Goal: Information Seeking & Learning: Understand process/instructions

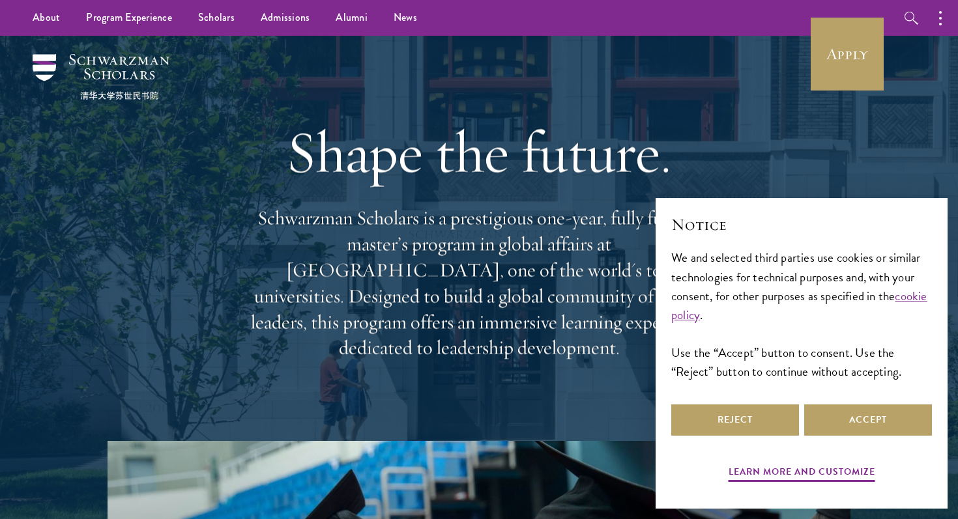
click at [804, 422] on div "Reject Accept" at bounding box center [801, 420] width 261 height 36
click at [809, 422] on button "Accept" at bounding box center [868, 420] width 128 height 31
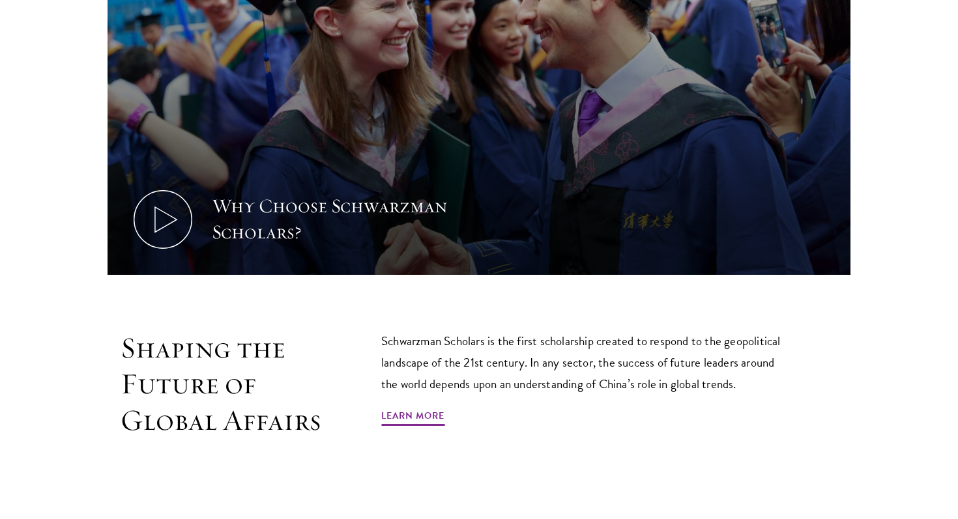
scroll to position [585, 0]
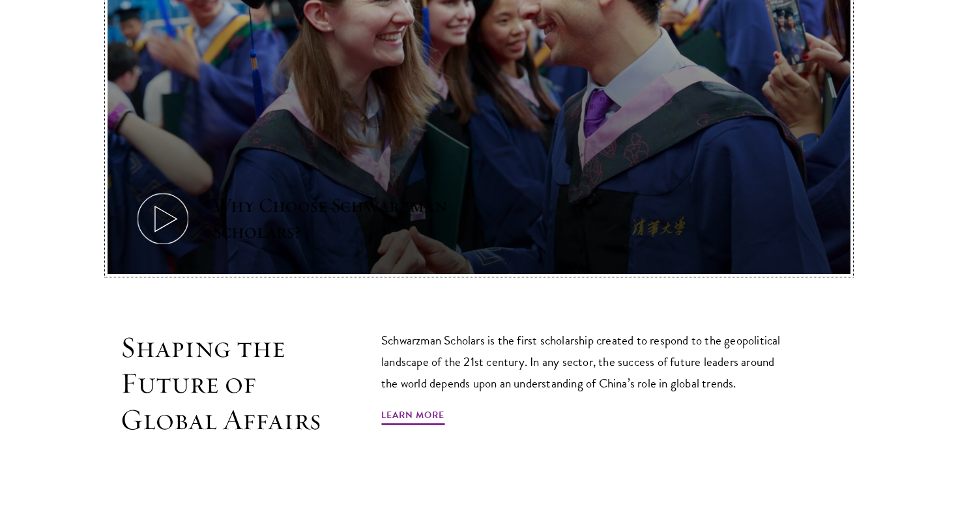
click at [174, 221] on use at bounding box center [166, 219] width 22 height 25
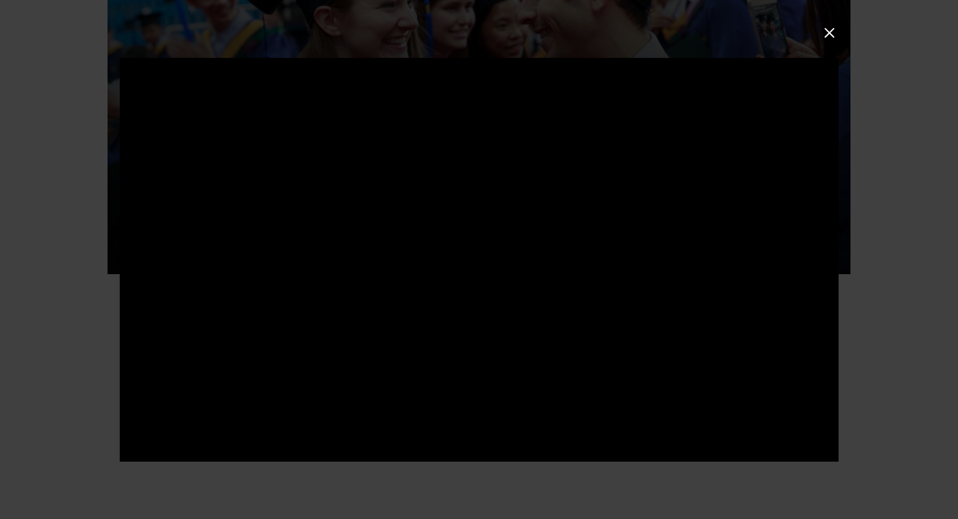
click at [834, 40] on button at bounding box center [829, 32] width 17 height 17
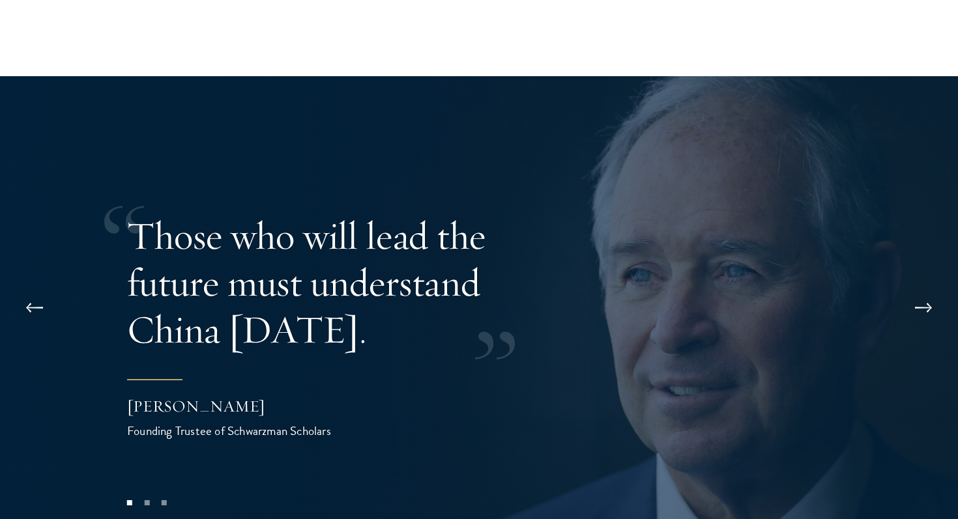
scroll to position [2584, 0]
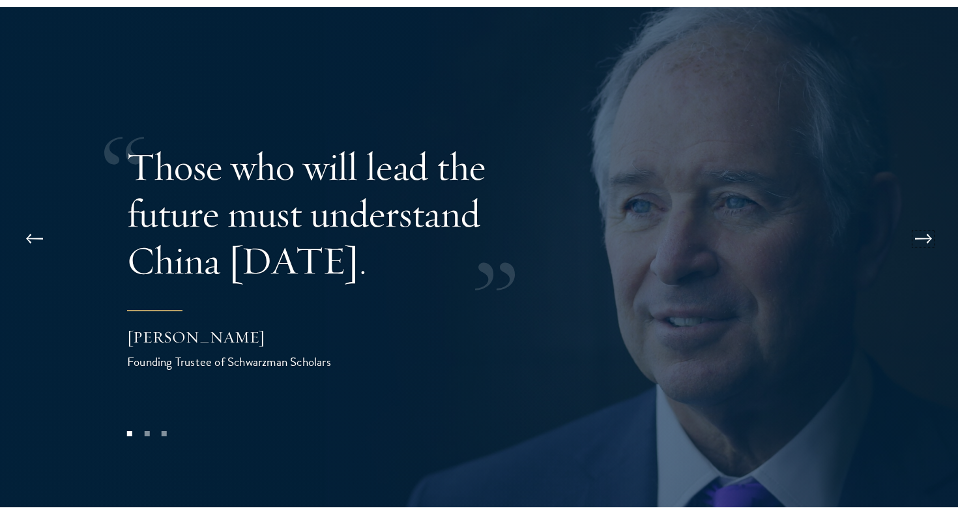
click at [914, 221] on button at bounding box center [923, 239] width 43 height 36
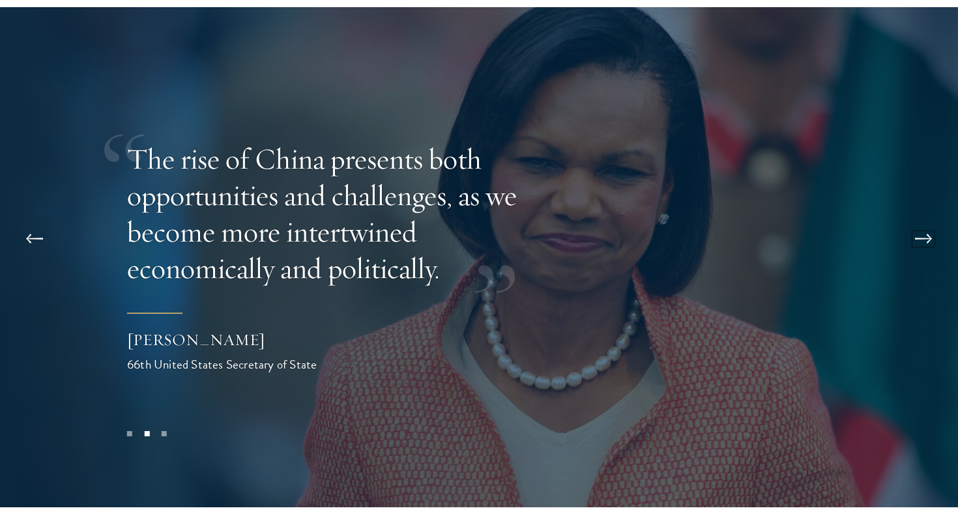
click at [914, 221] on button at bounding box center [923, 239] width 43 height 36
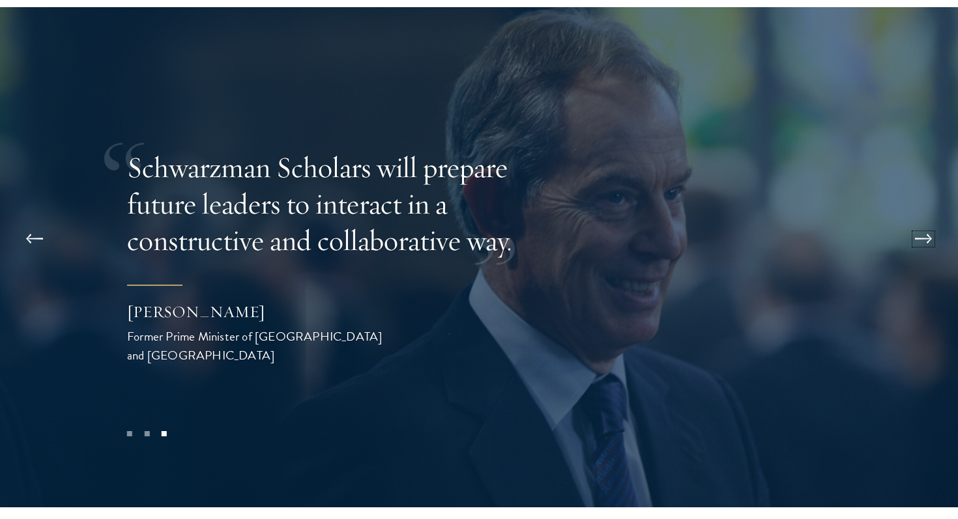
click at [914, 221] on button at bounding box center [923, 239] width 43 height 36
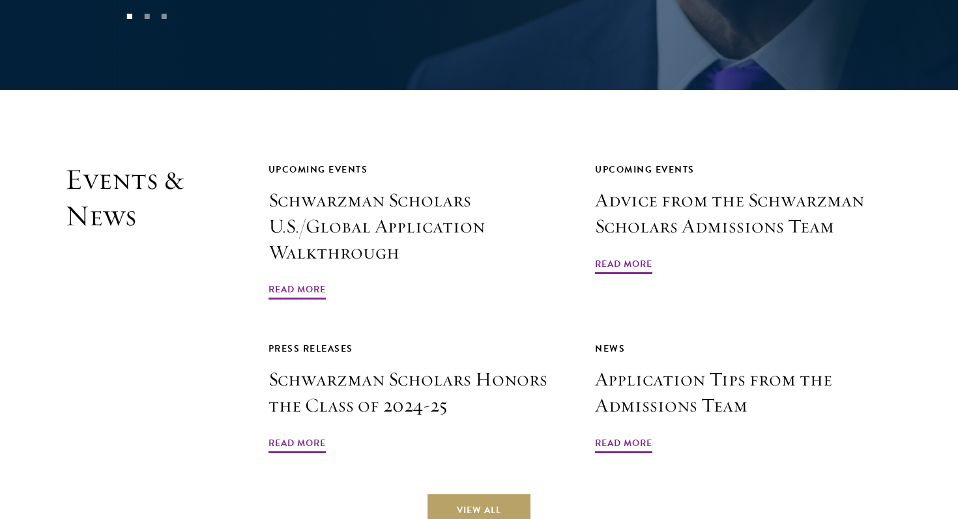
scroll to position [3025, 0]
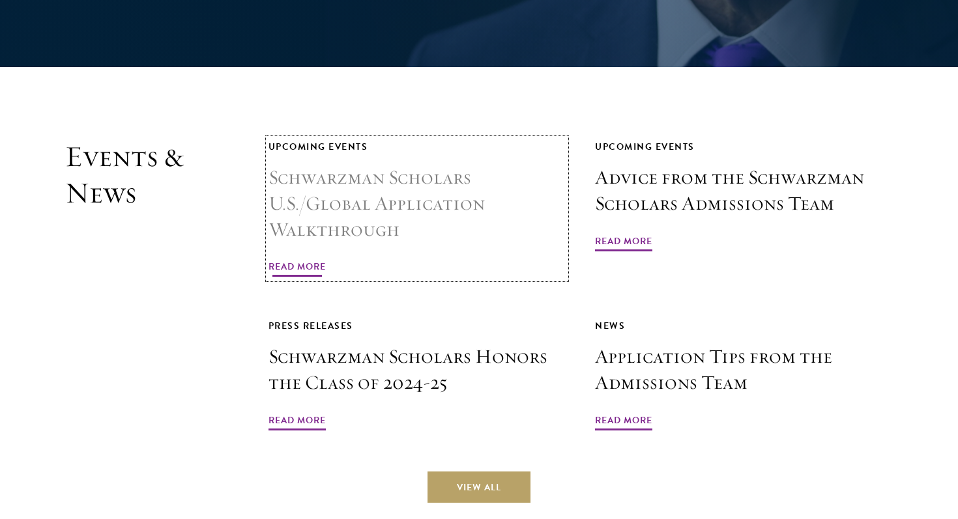
click at [298, 259] on span "Read More" at bounding box center [297, 269] width 57 height 20
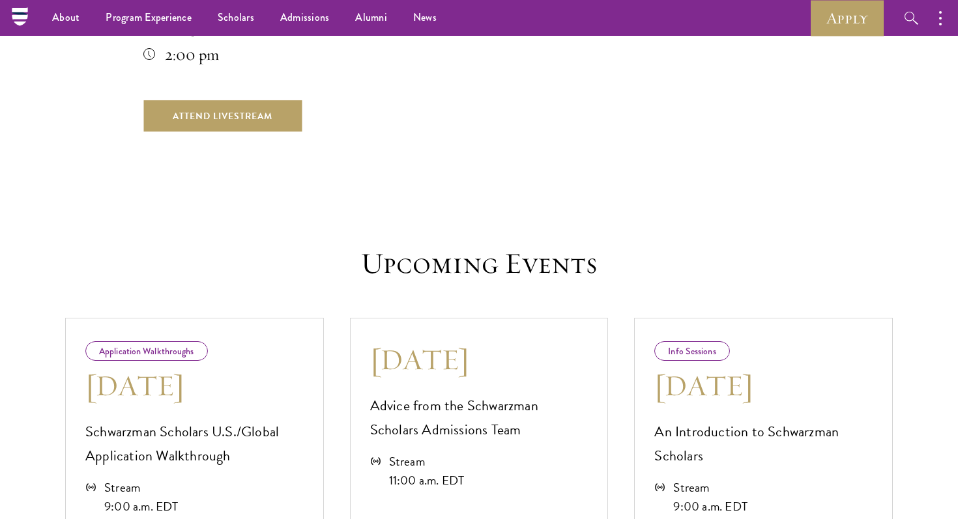
scroll to position [343, 0]
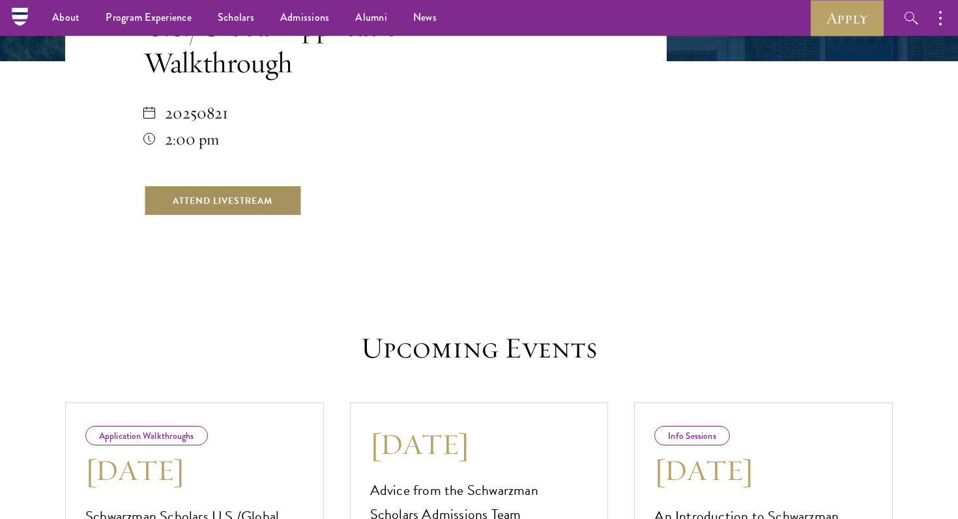
click at [188, 199] on link "Attend Livestream" at bounding box center [222, 200] width 158 height 31
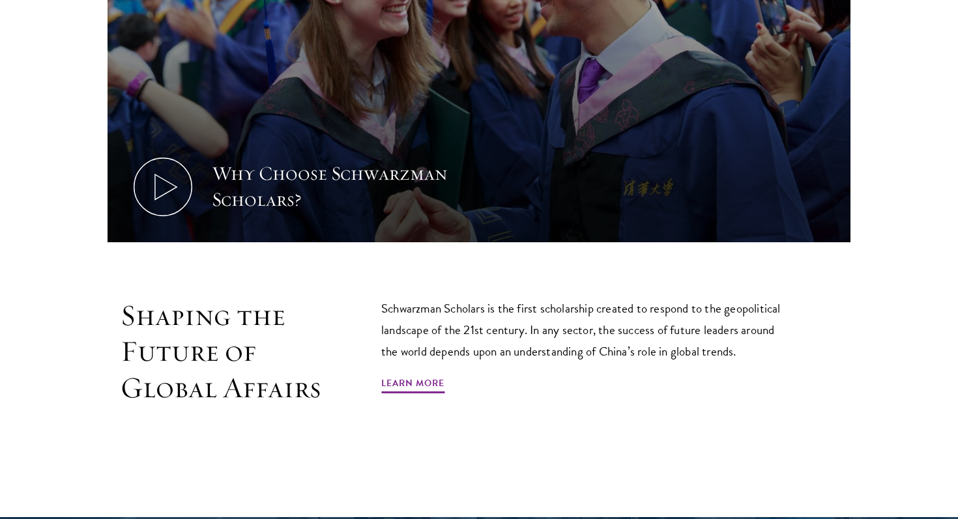
scroll to position [788, 0]
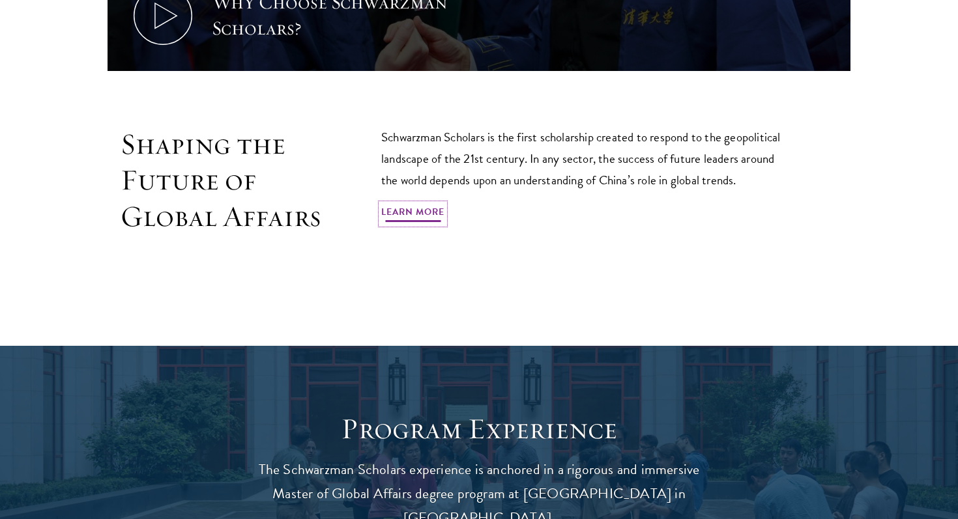
click at [416, 207] on link "Learn More" at bounding box center [412, 214] width 63 height 20
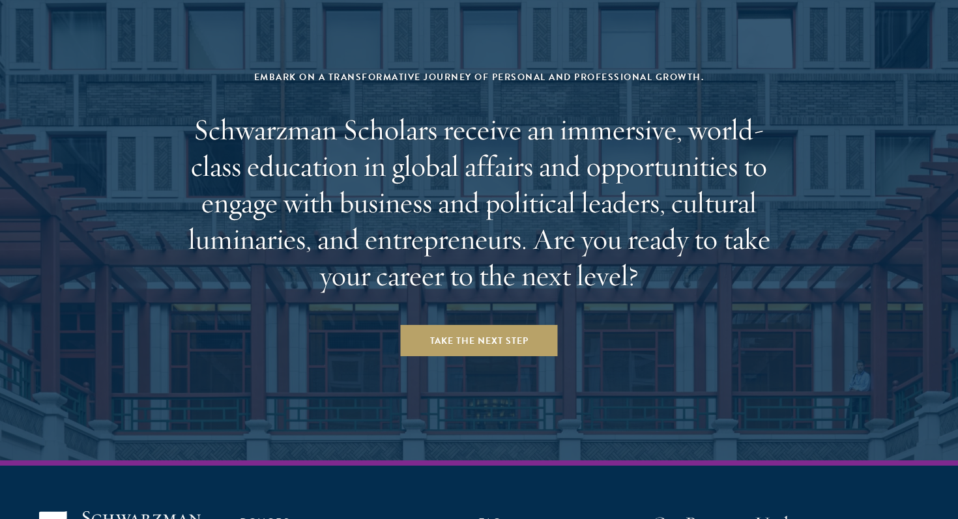
scroll to position [5451, 0]
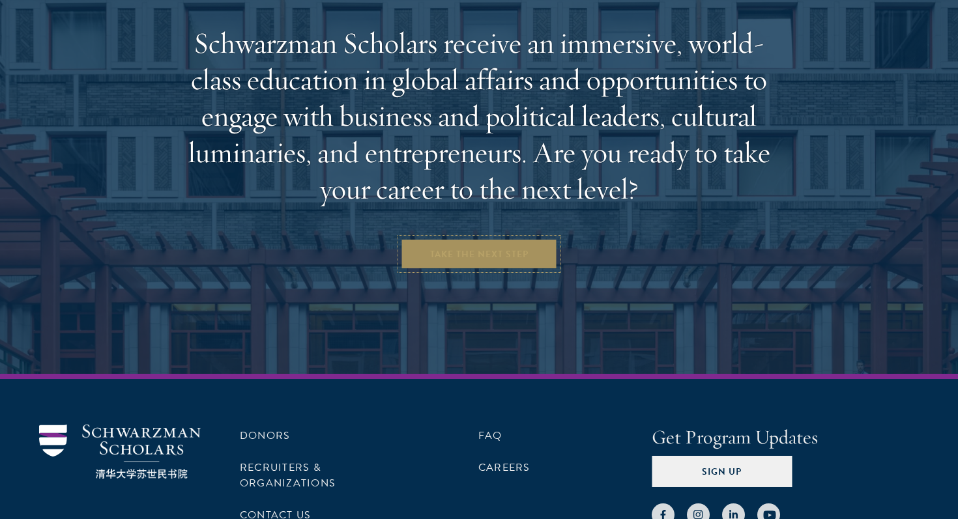
click at [471, 239] on link "Take the Next Step" at bounding box center [479, 254] width 157 height 31
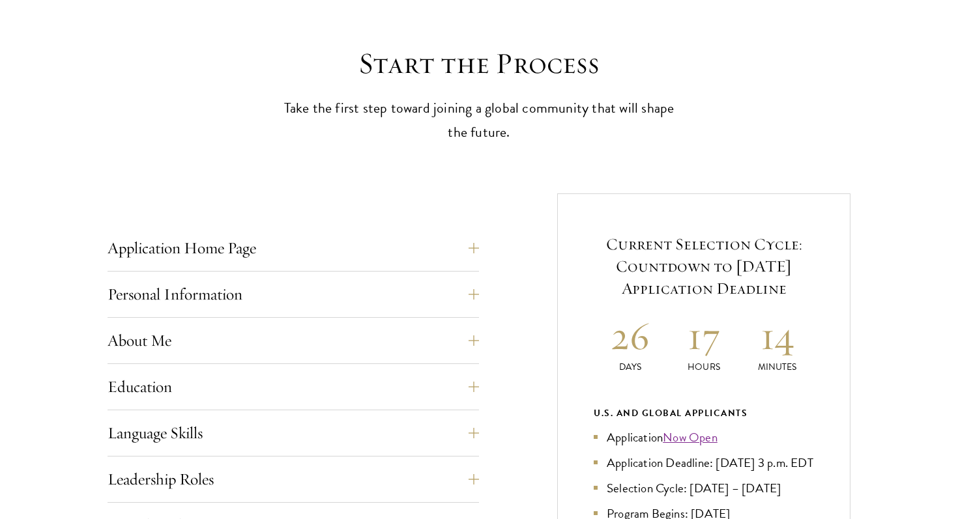
scroll to position [338, 0]
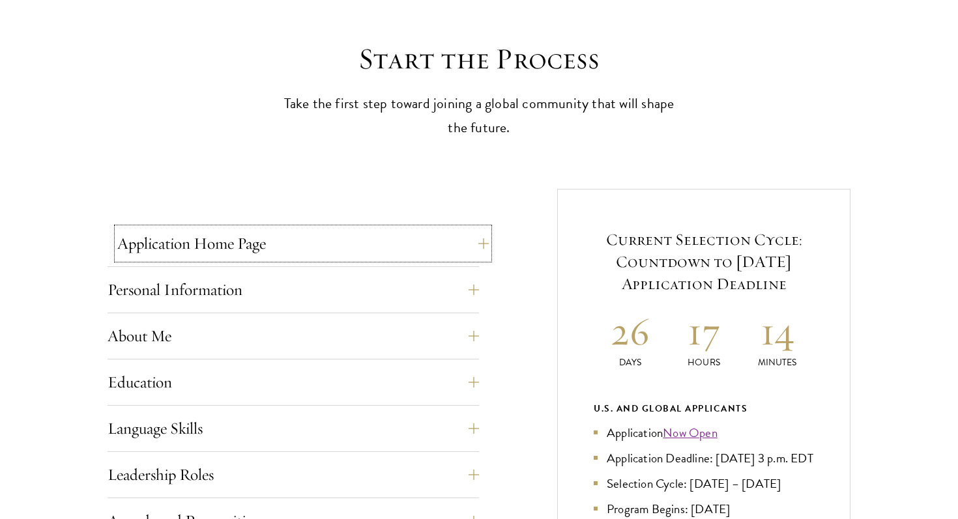
click at [415, 250] on button "Application Home Page" at bounding box center [303, 243] width 372 height 31
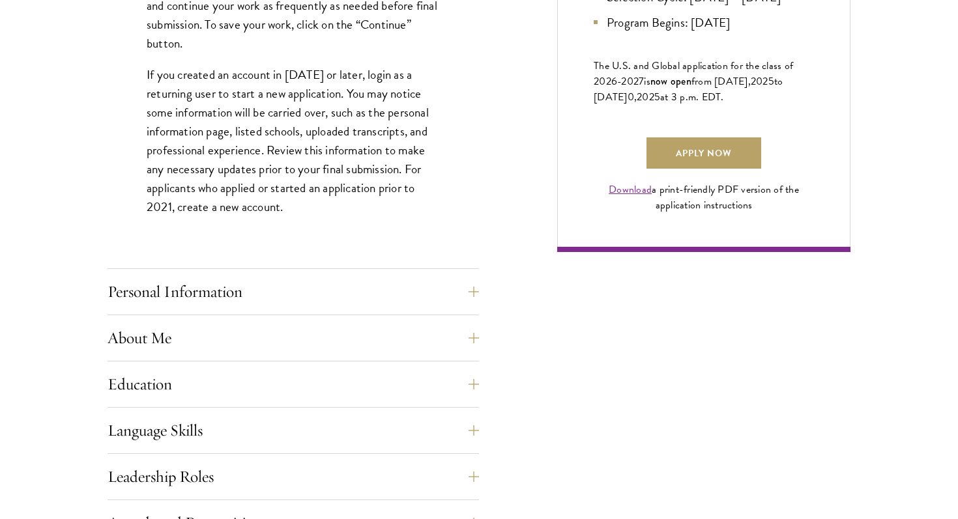
scroll to position [948, 0]
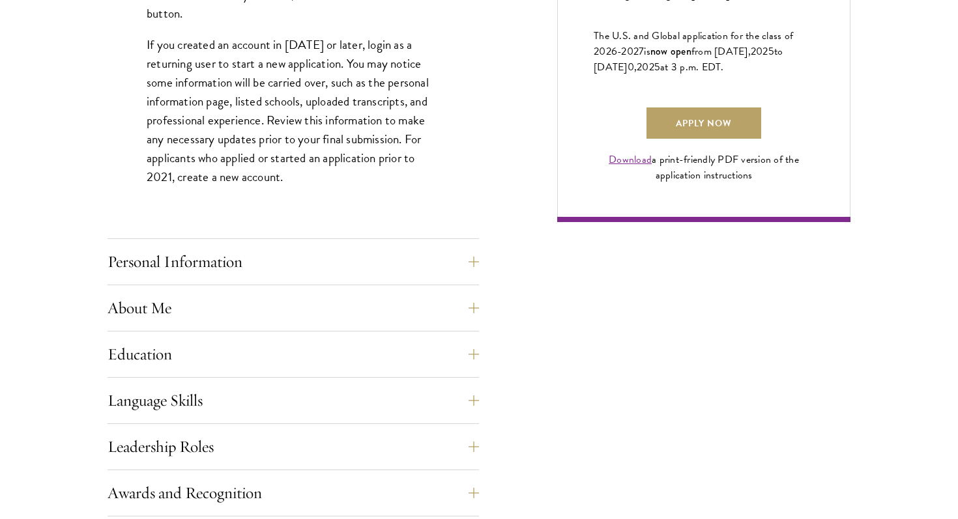
click at [379, 239] on div "Application Home Page The online application form must be completed in English.…" at bounding box center [294, 275] width 372 height 1315
click at [374, 248] on button "Personal Information" at bounding box center [303, 261] width 372 height 31
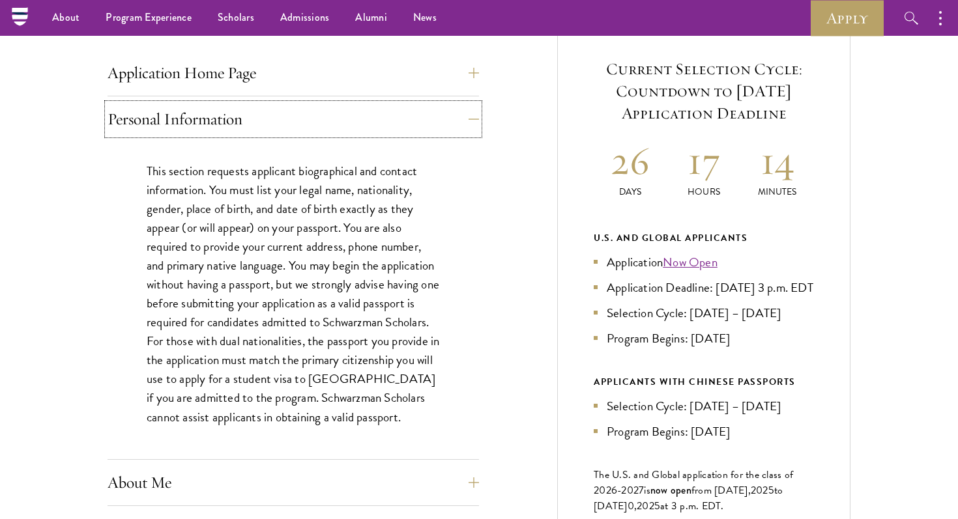
scroll to position [484, 0]
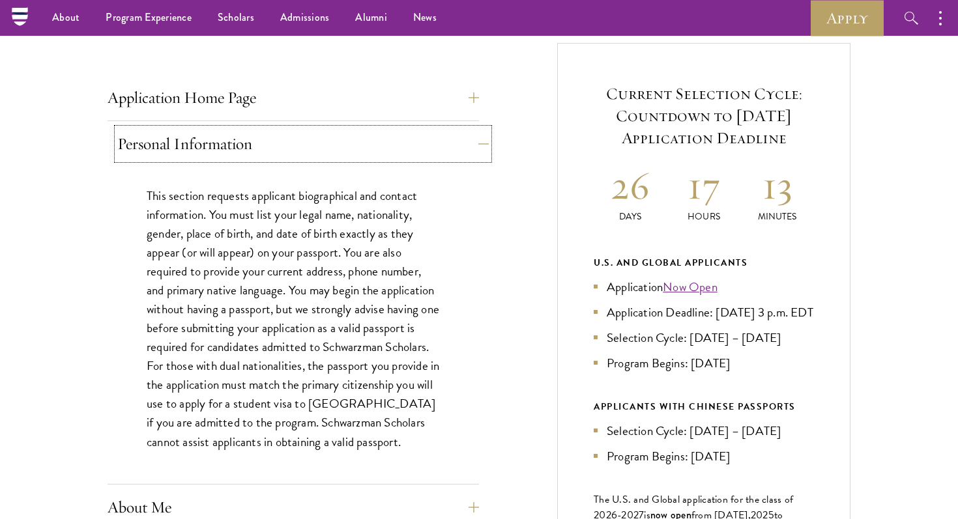
click at [395, 138] on button "Personal Information" at bounding box center [303, 143] width 372 height 31
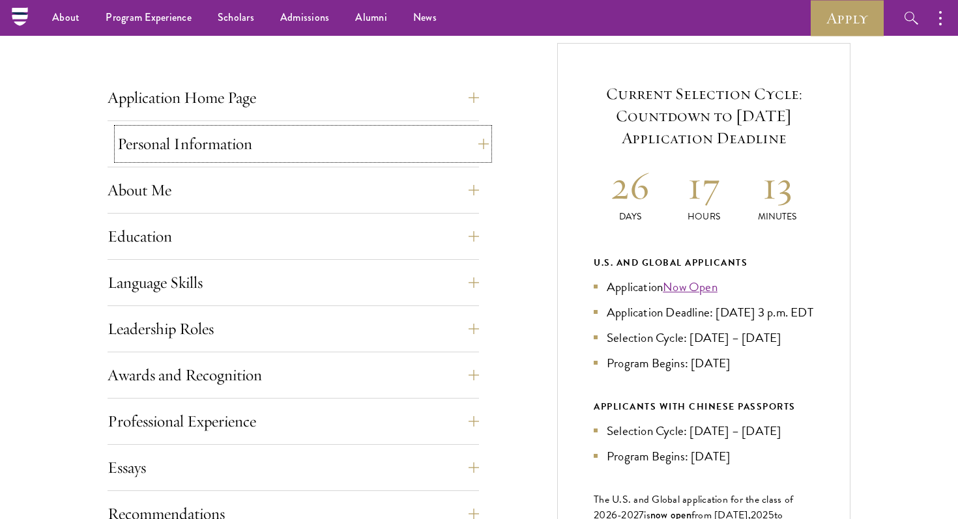
click at [381, 149] on button "Personal Information" at bounding box center [303, 143] width 372 height 31
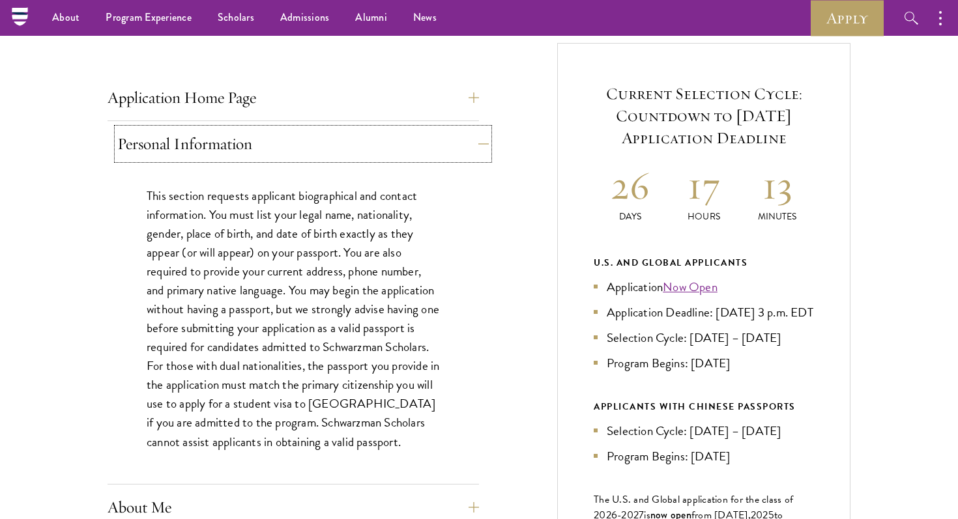
click at [381, 149] on button "Personal Information" at bounding box center [303, 143] width 372 height 31
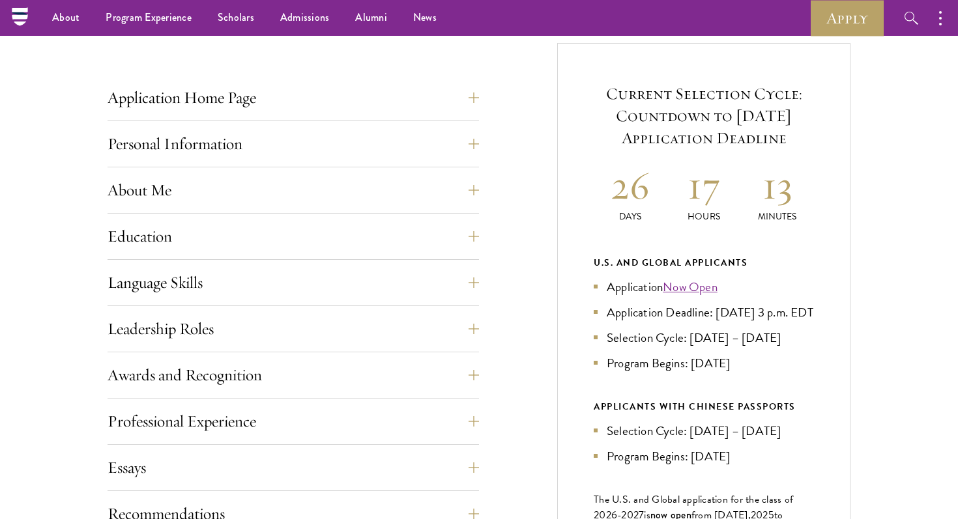
click at [360, 206] on div "About Me Biographical Profile: Provide a biographical profile of up to 100 word…" at bounding box center [294, 194] width 372 height 39
click at [362, 197] on button "About Me" at bounding box center [303, 190] width 372 height 31
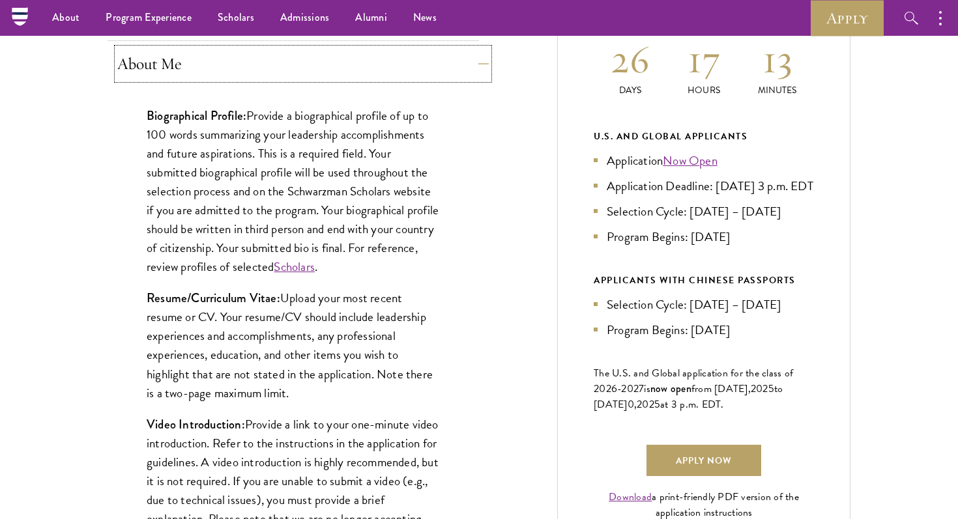
scroll to position [583, 0]
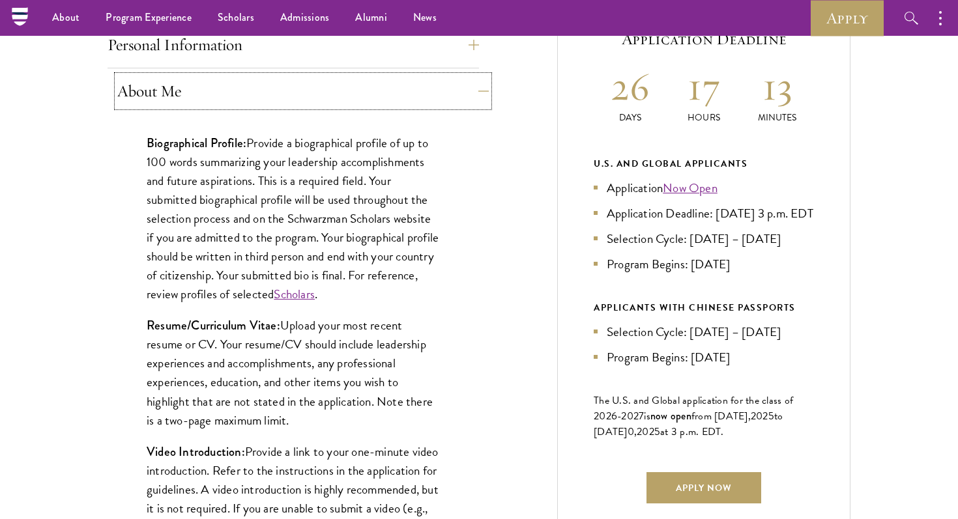
click at [353, 99] on button "About Me" at bounding box center [303, 91] width 372 height 31
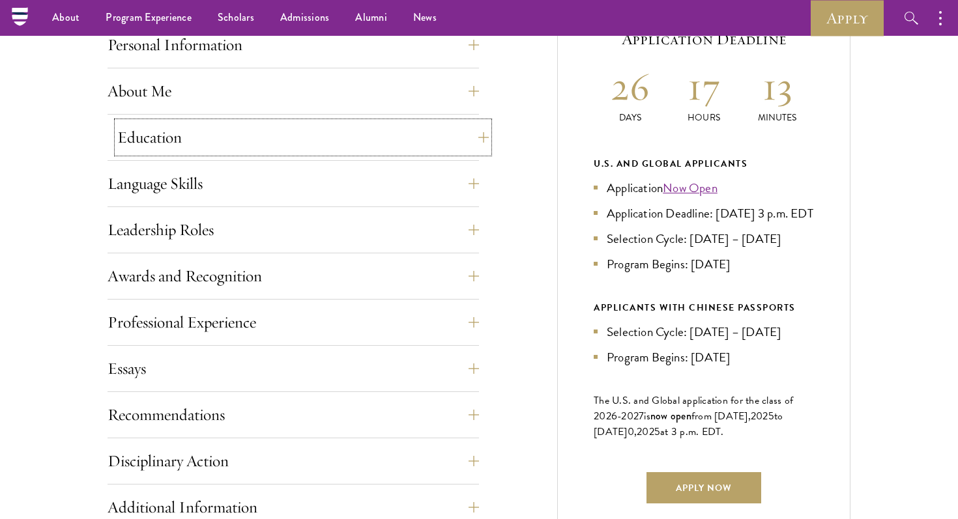
click at [334, 141] on button "Education" at bounding box center [303, 137] width 372 height 31
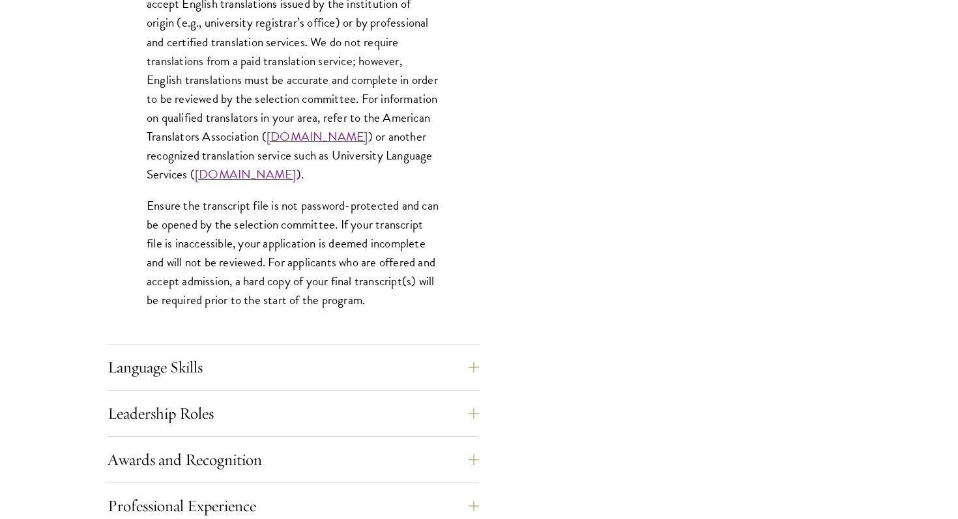
scroll to position [2082, 0]
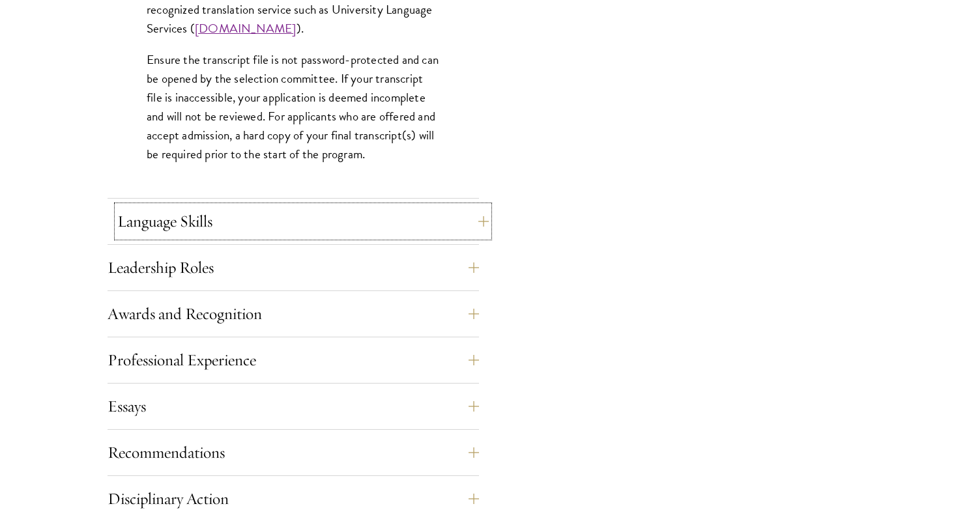
click at [285, 222] on button "Language Skills" at bounding box center [303, 221] width 372 height 31
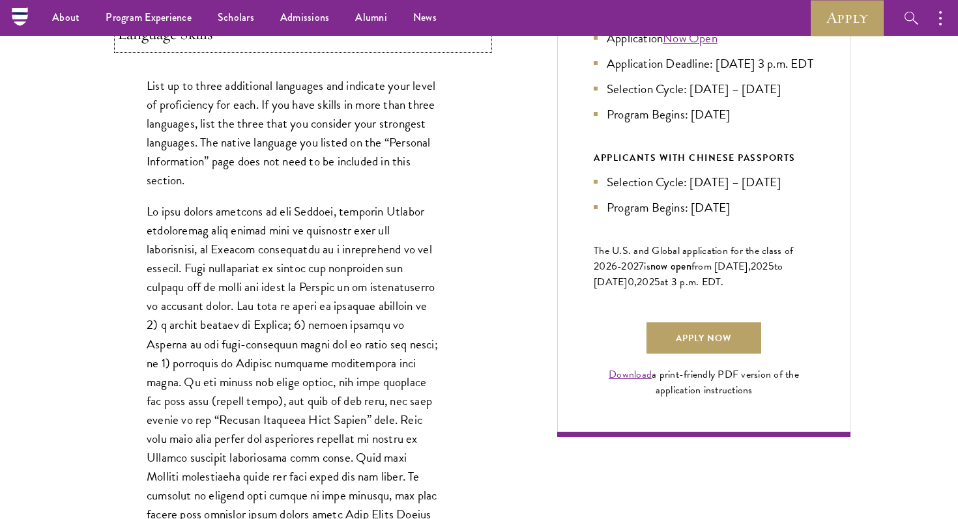
scroll to position [695, 0]
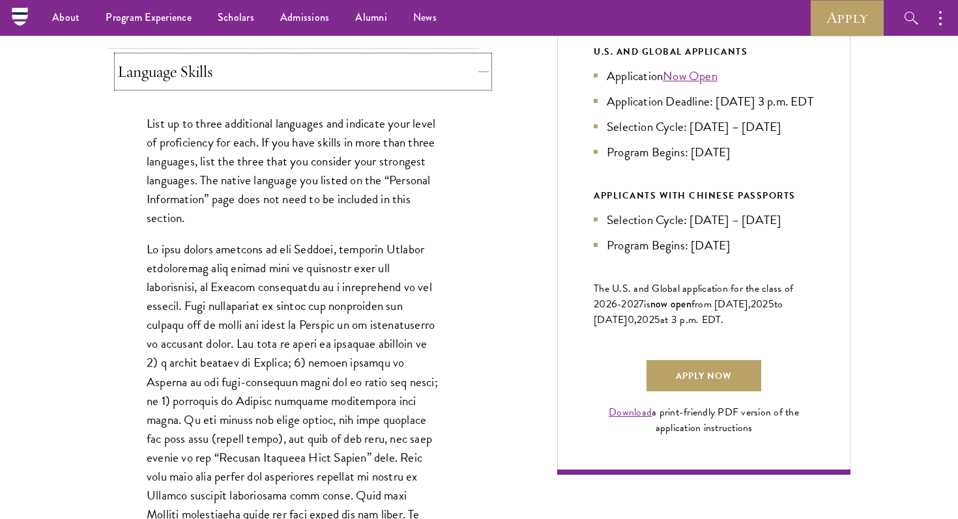
click at [298, 75] on button "Language Skills" at bounding box center [303, 71] width 372 height 31
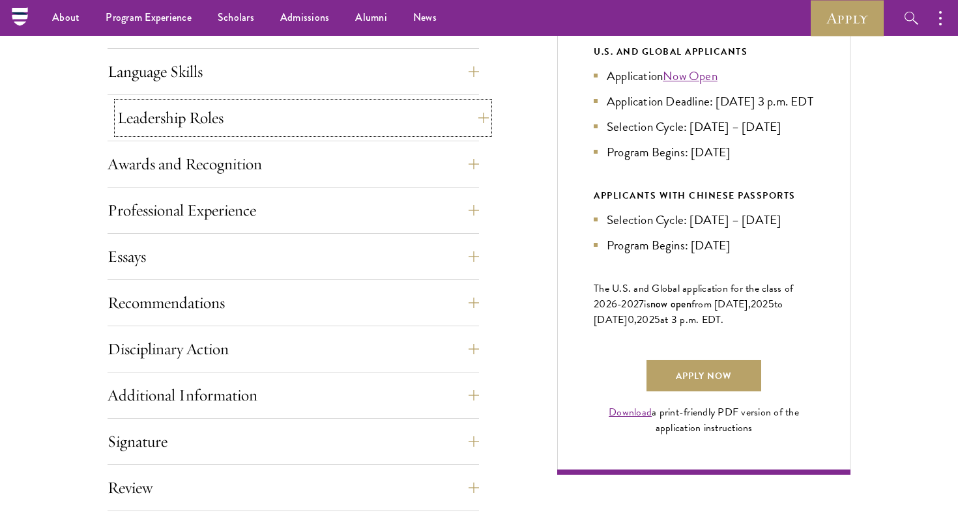
click at [281, 115] on button "Leadership Roles" at bounding box center [303, 117] width 372 height 31
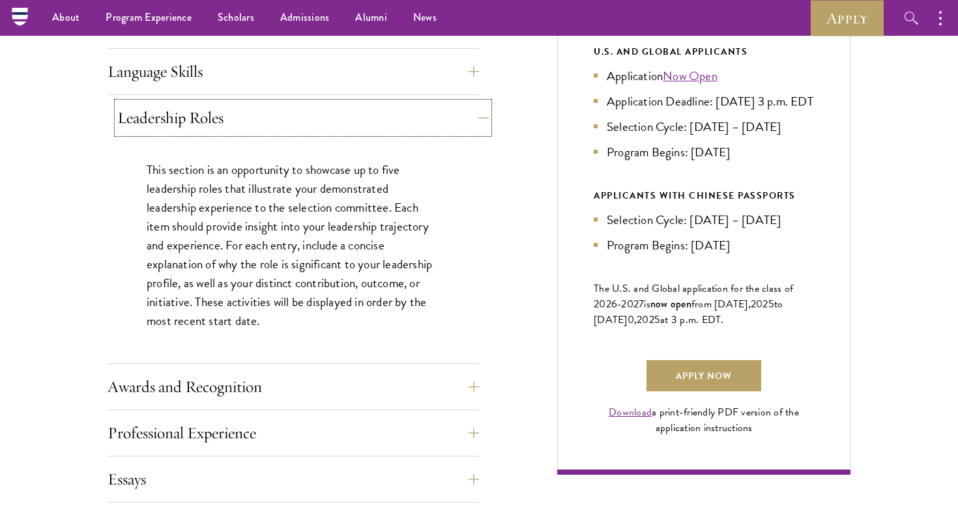
click at [281, 116] on button "Leadership Roles" at bounding box center [303, 117] width 372 height 31
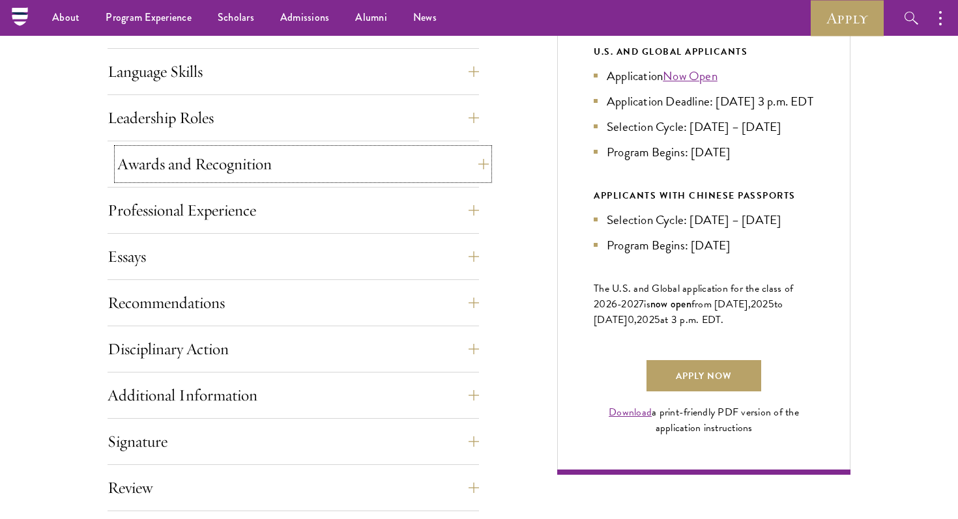
click at [259, 169] on button "Awards and Recognition" at bounding box center [303, 164] width 372 height 31
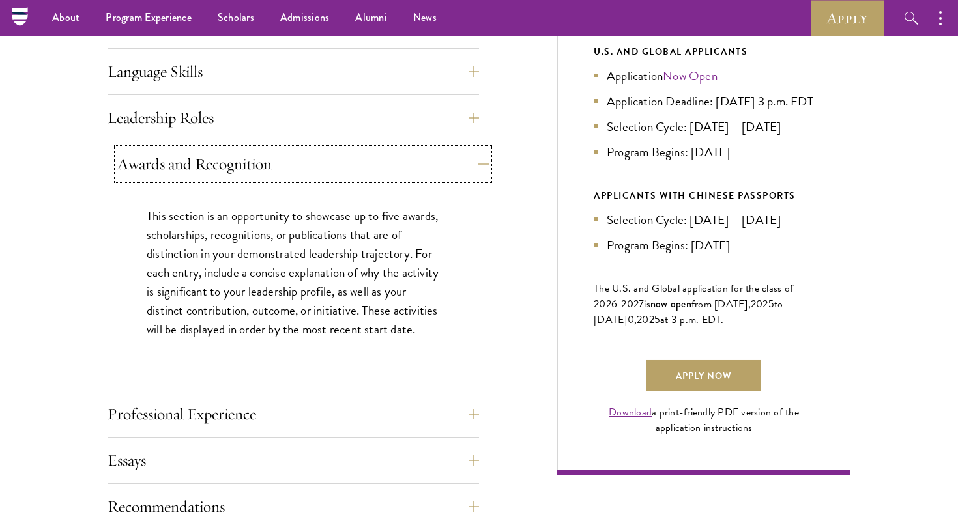
click at [259, 169] on button "Awards and Recognition" at bounding box center [303, 164] width 372 height 31
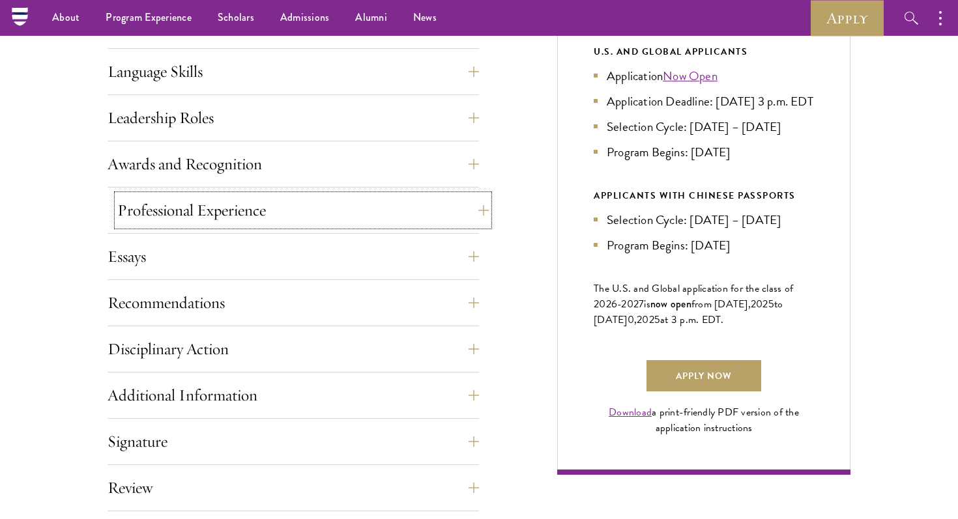
click at [235, 208] on button "Professional Experience" at bounding box center [303, 210] width 372 height 31
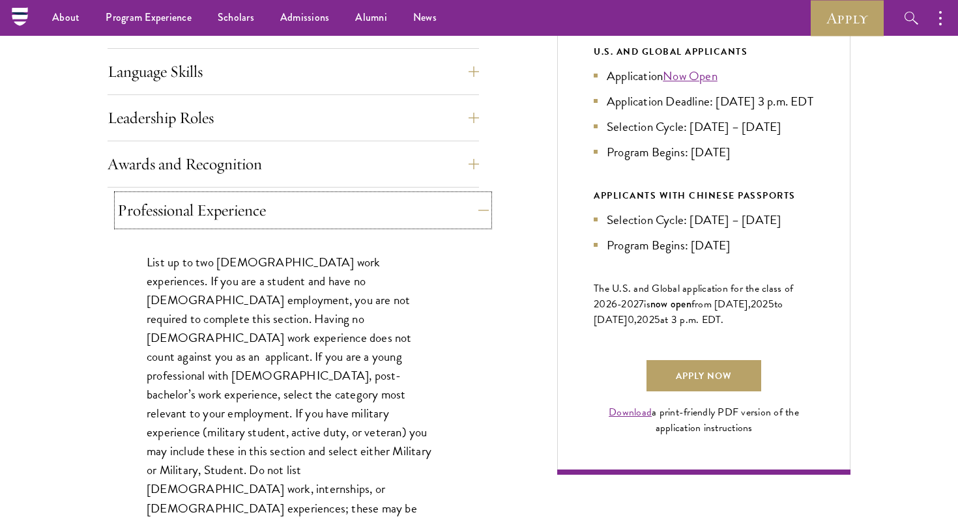
click at [235, 208] on button "Professional Experience" at bounding box center [303, 210] width 372 height 31
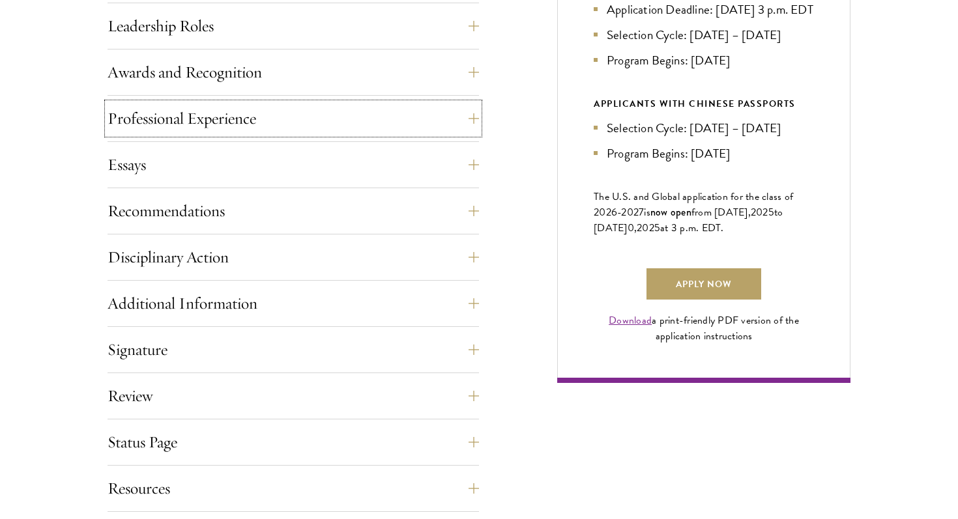
scroll to position [792, 0]
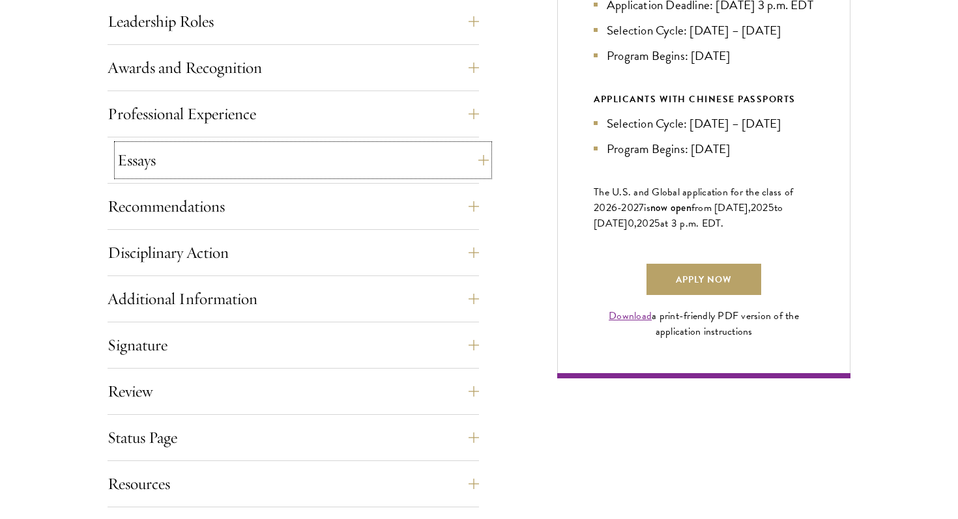
click at [246, 145] on button "Essays" at bounding box center [303, 160] width 372 height 31
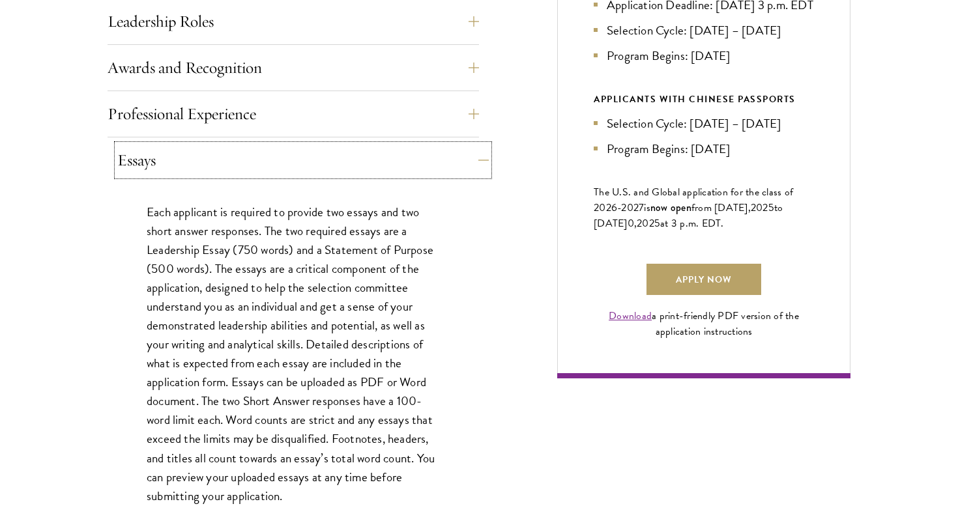
click at [243, 147] on button "Essays" at bounding box center [303, 160] width 372 height 31
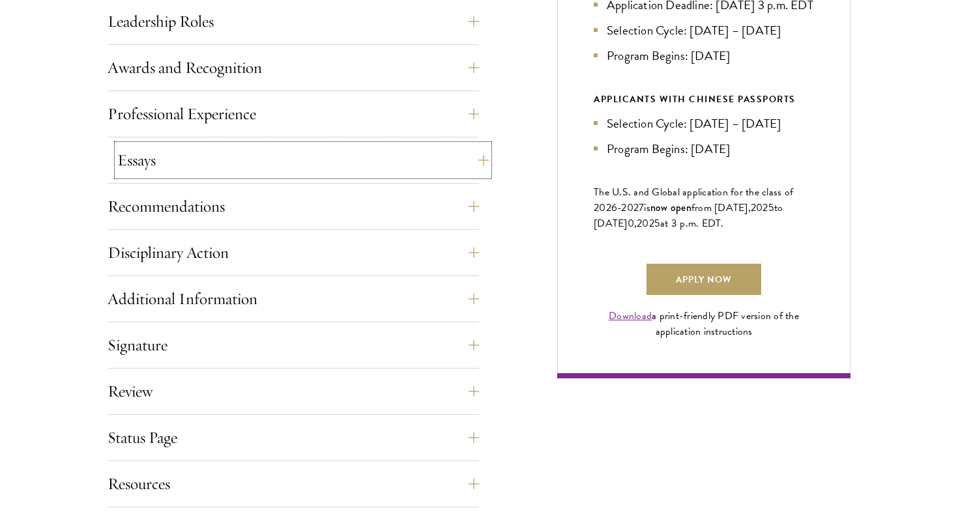
click at [242, 151] on button "Essays" at bounding box center [303, 160] width 372 height 31
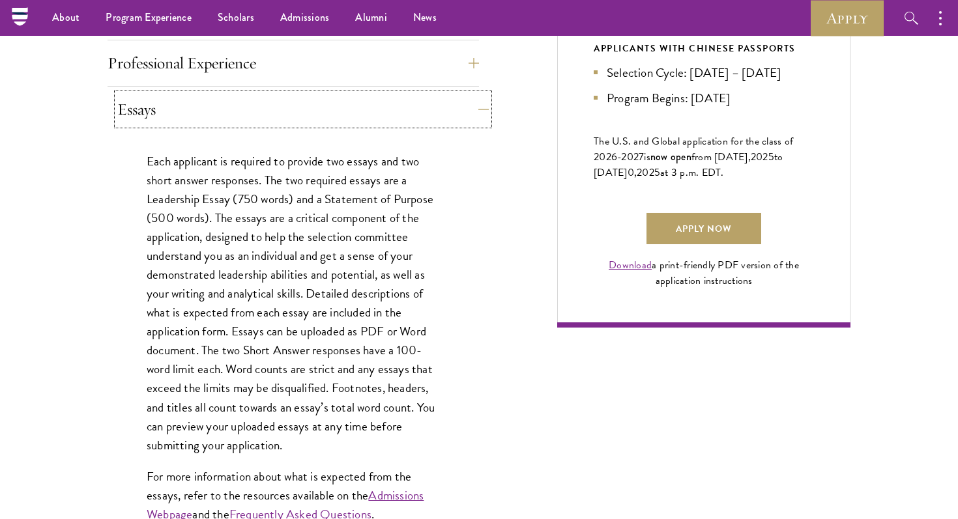
scroll to position [838, 0]
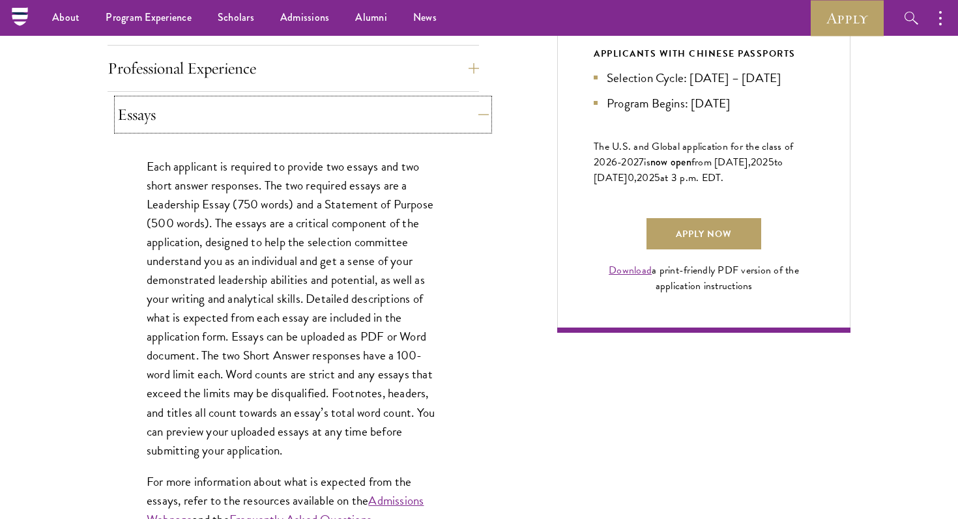
click at [241, 100] on button "Essays" at bounding box center [303, 114] width 372 height 31
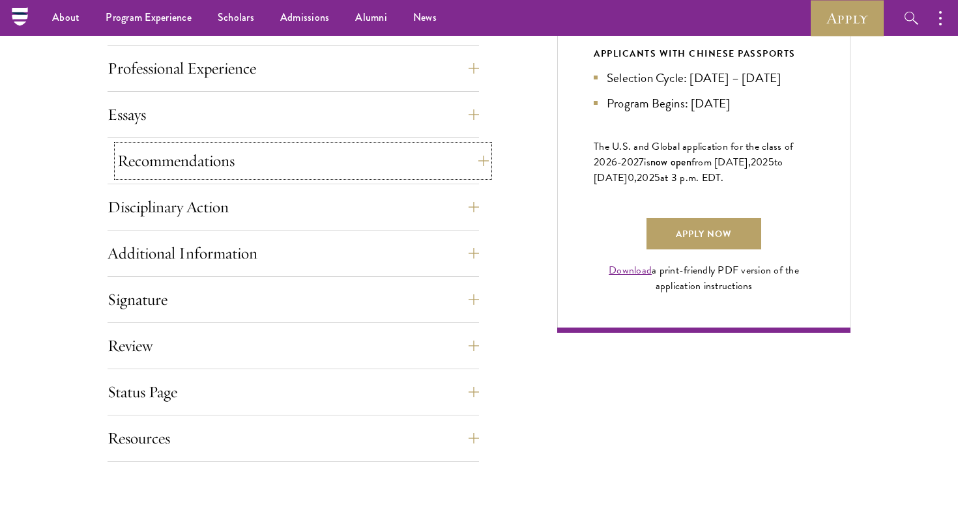
click at [205, 171] on button "Recommendations" at bounding box center [303, 160] width 372 height 31
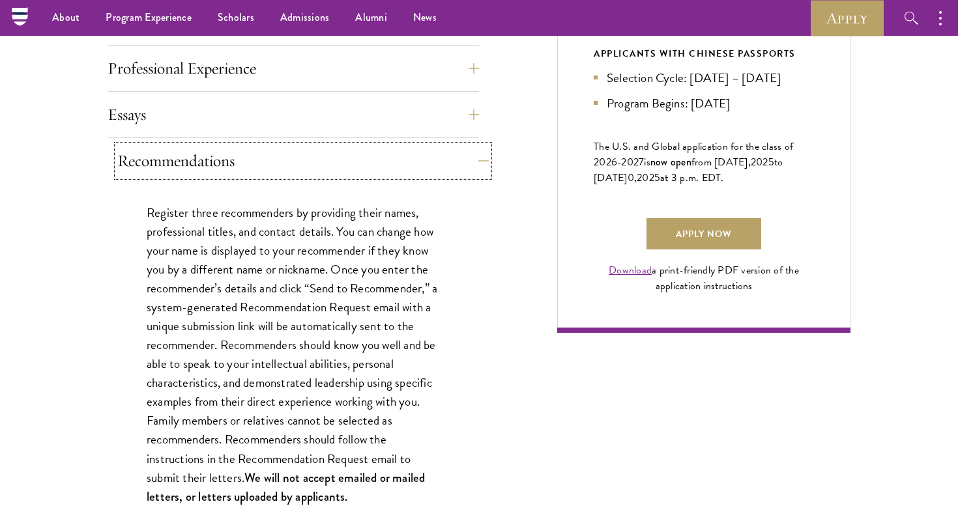
click at [204, 169] on button "Recommendations" at bounding box center [303, 160] width 372 height 31
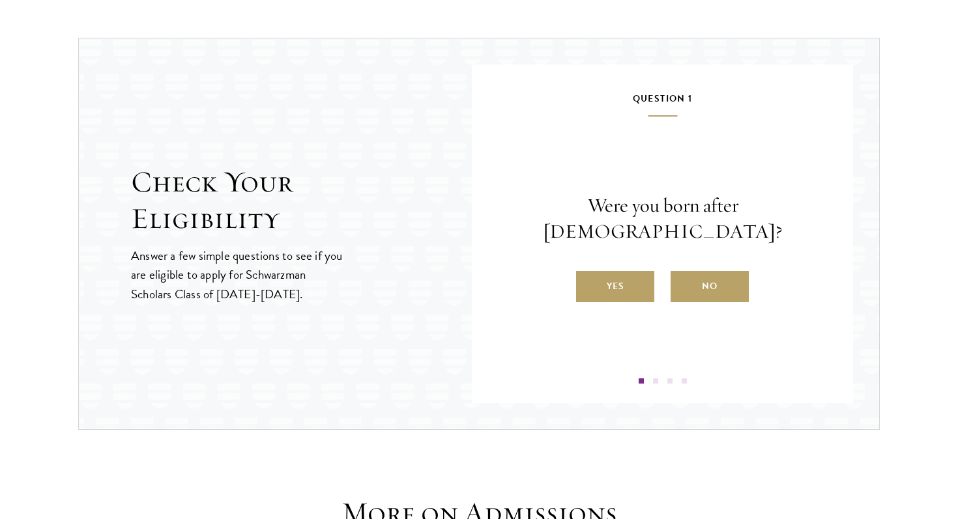
scroll to position [1341, 0]
click at [624, 272] on label "Yes" at bounding box center [615, 285] width 78 height 31
click at [588, 272] on input "Yes" at bounding box center [582, 278] width 12 height 12
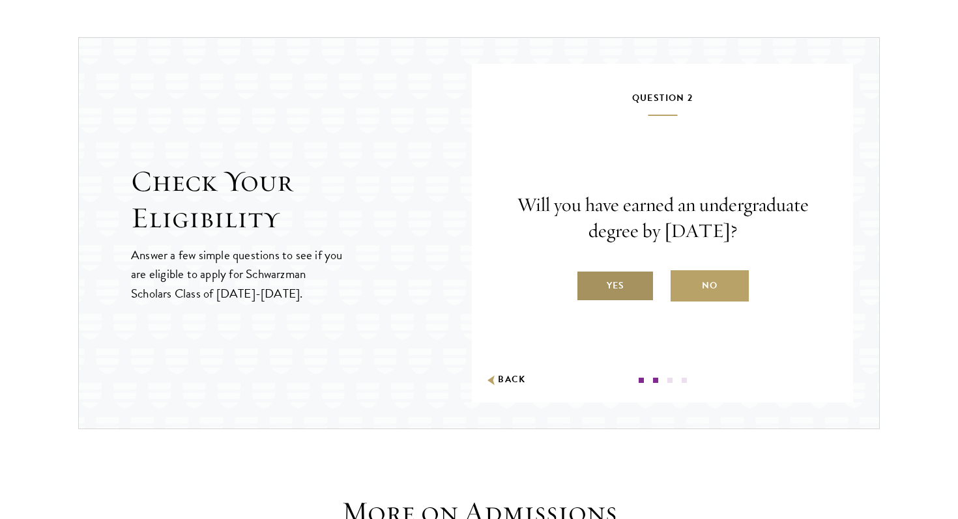
click at [609, 287] on label "Yes" at bounding box center [615, 285] width 78 height 31
click at [588, 284] on input "Yes" at bounding box center [582, 278] width 12 height 12
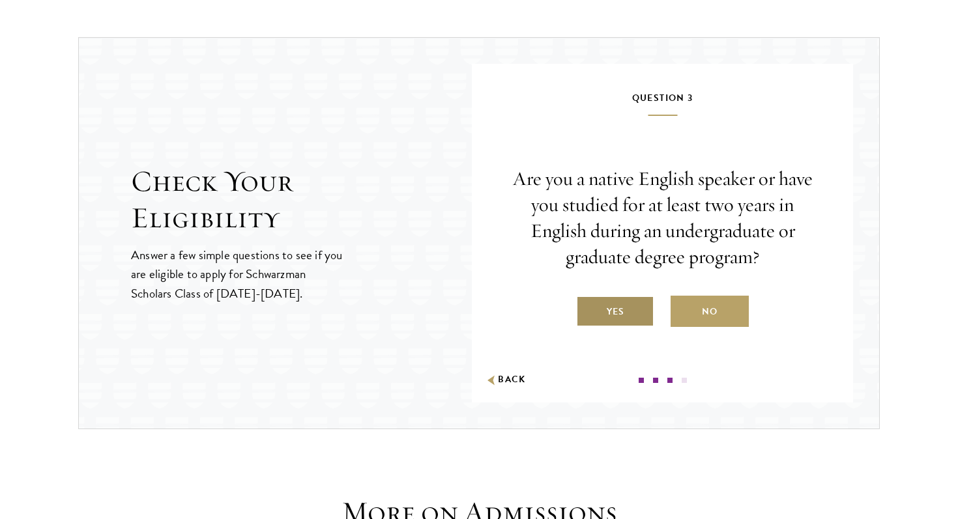
click at [605, 305] on label "Yes" at bounding box center [615, 311] width 78 height 31
click at [588, 305] on input "Yes" at bounding box center [582, 304] width 12 height 12
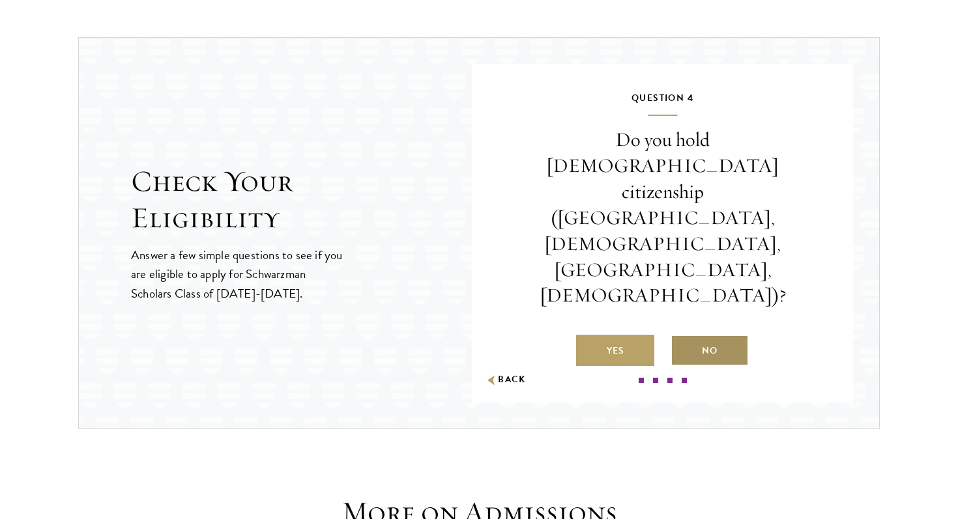
click at [693, 335] on label "No" at bounding box center [710, 350] width 78 height 31
click at [682, 337] on input "No" at bounding box center [677, 343] width 12 height 12
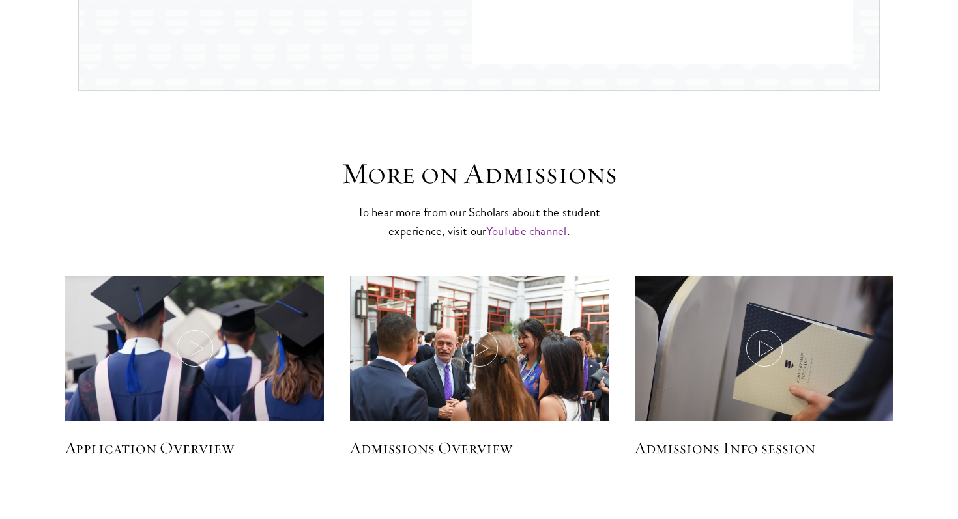
scroll to position [1685, 0]
